Goal: Information Seeking & Learning: Learn about a topic

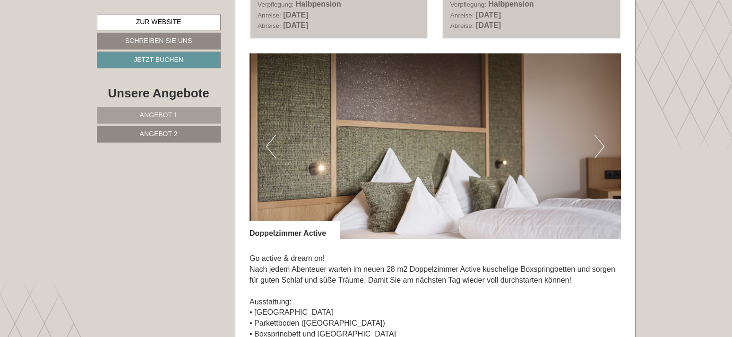
scroll to position [548, 0]
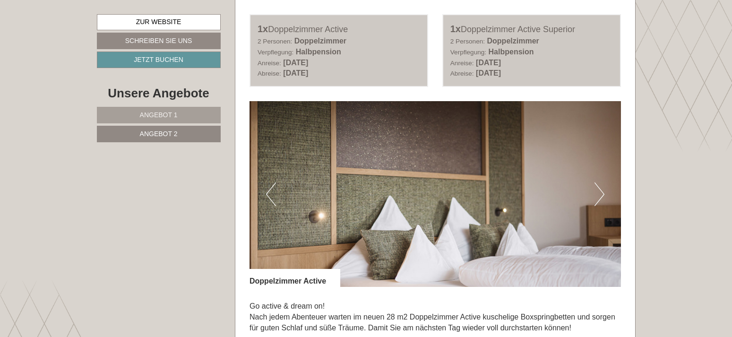
click at [596, 193] on button "Next" at bounding box center [599, 194] width 10 height 24
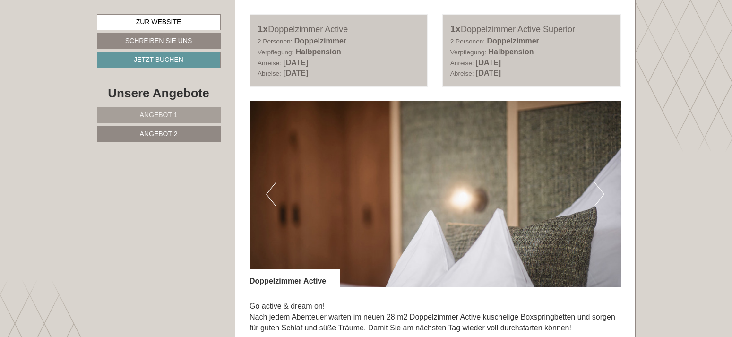
click at [596, 194] on button "Next" at bounding box center [599, 194] width 10 height 24
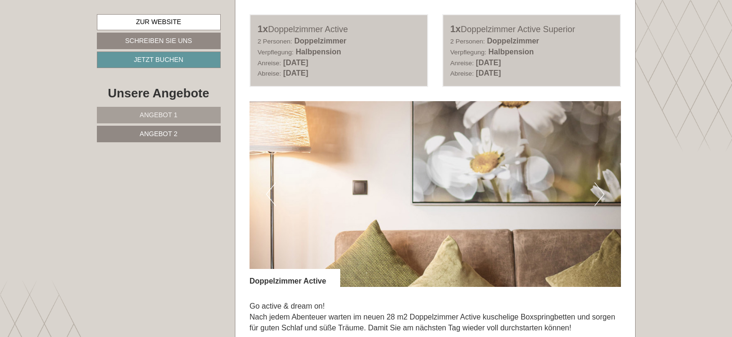
click at [596, 194] on button "Next" at bounding box center [599, 194] width 10 height 24
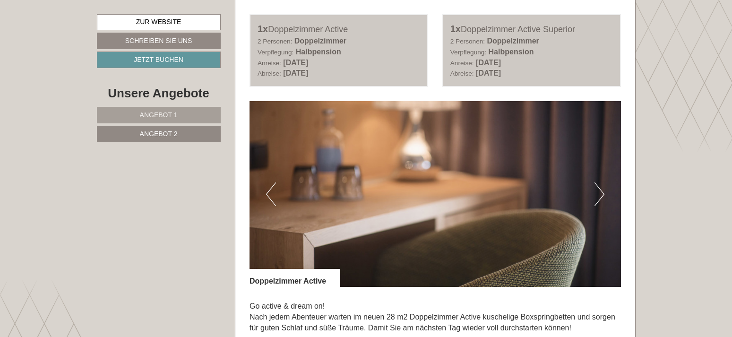
click at [596, 194] on button "Next" at bounding box center [599, 194] width 10 height 24
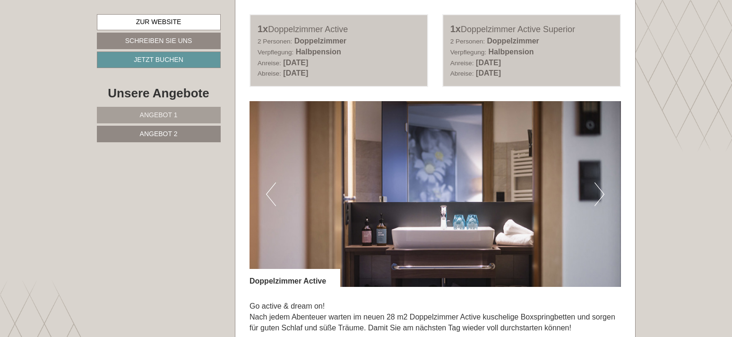
click at [596, 195] on button "Next" at bounding box center [599, 194] width 10 height 24
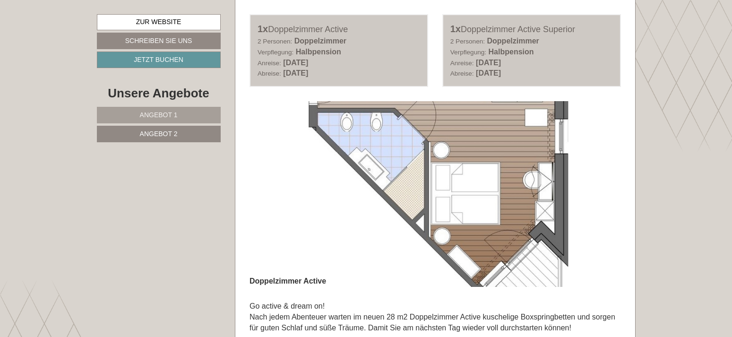
click at [596, 195] on button "Next" at bounding box center [599, 194] width 10 height 24
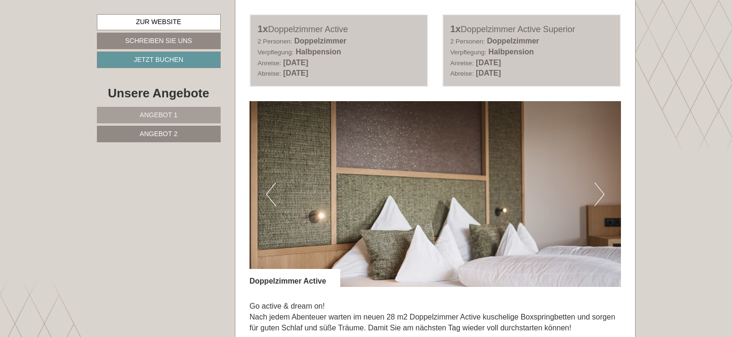
click at [276, 209] on img at bounding box center [434, 194] width 371 height 186
click at [270, 194] on button "Previous" at bounding box center [271, 194] width 10 height 24
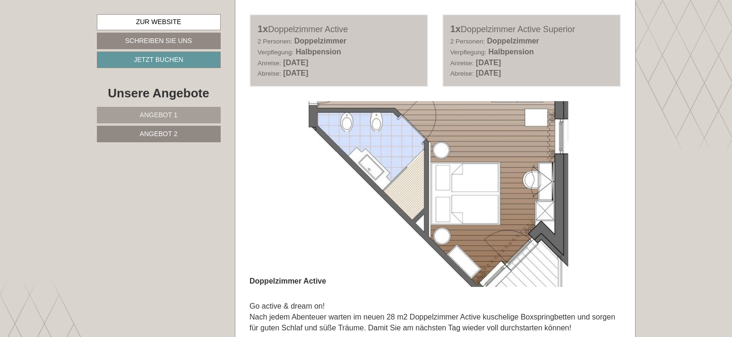
click at [169, 111] on link "Angebot 1" at bounding box center [159, 115] width 124 height 17
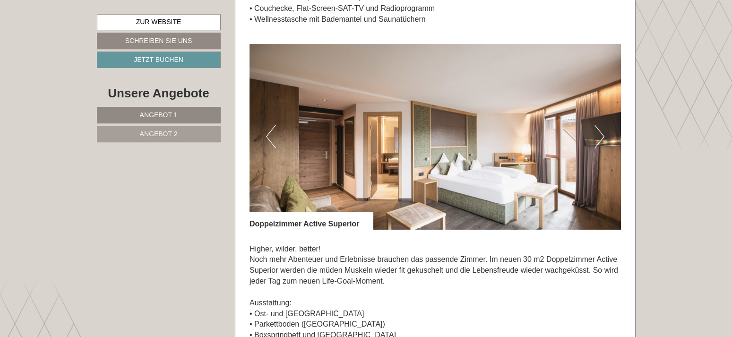
scroll to position [934, 0]
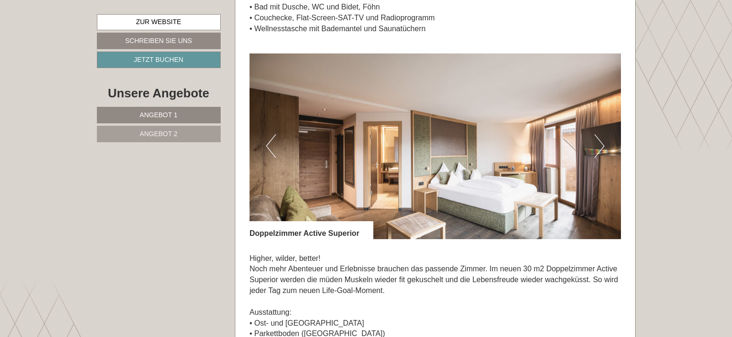
click at [163, 135] on span "Angebot 2" at bounding box center [159, 134] width 38 height 8
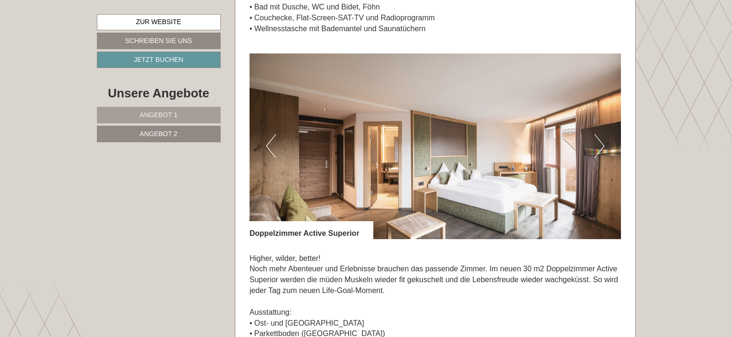
click at [391, 184] on img at bounding box center [434, 146] width 371 height 186
click at [594, 144] on button "Next" at bounding box center [599, 146] width 10 height 24
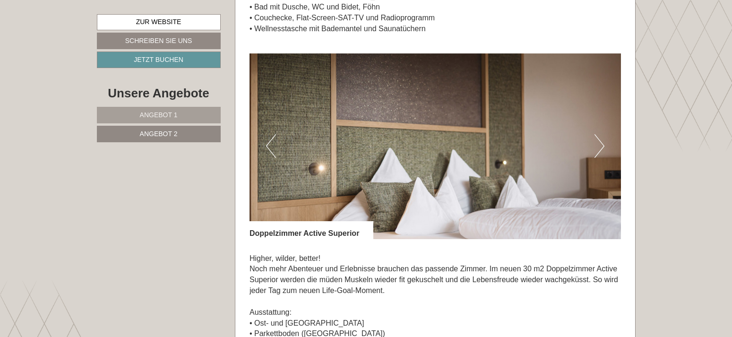
click at [593, 145] on img at bounding box center [434, 146] width 371 height 186
click at [601, 146] on button "Next" at bounding box center [599, 146] width 10 height 24
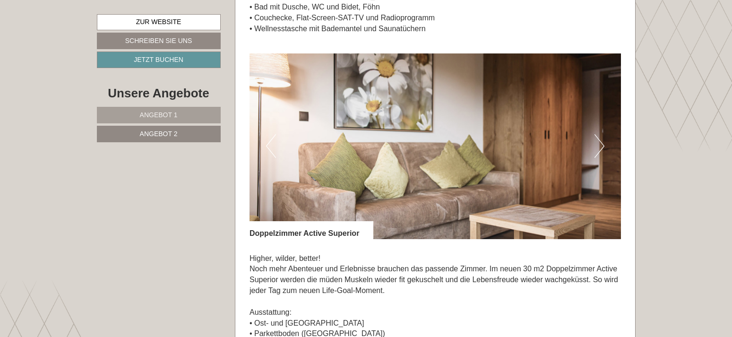
click at [600, 146] on button "Next" at bounding box center [599, 146] width 10 height 24
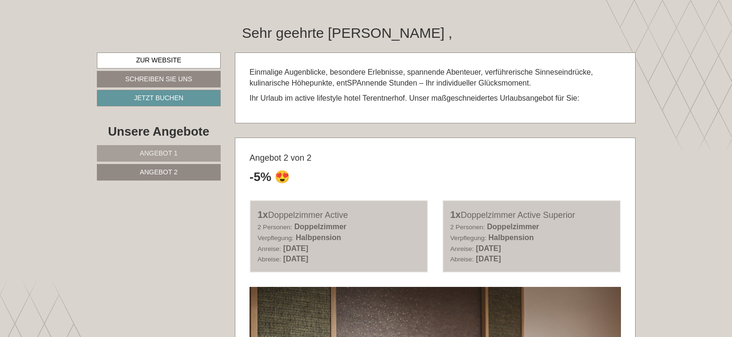
scroll to position [307, 0]
